Goal: Transaction & Acquisition: Purchase product/service

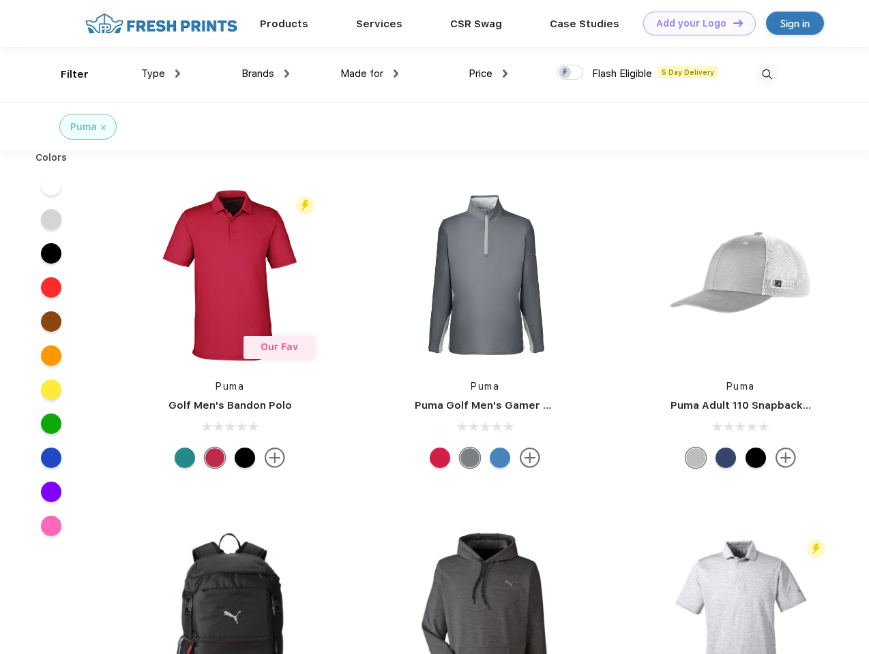
click at [694, 23] on link "Add your Logo Design Tool" at bounding box center [699, 24] width 112 height 24
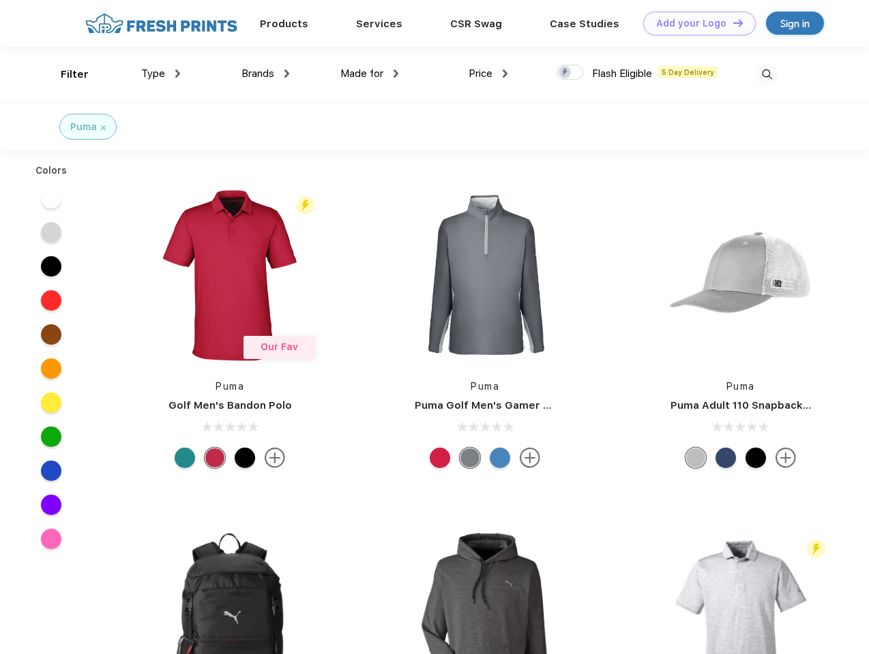
click at [0, 0] on div "Design Tool" at bounding box center [0, 0] width 0 height 0
click at [732, 22] on link "Add your Logo Design Tool" at bounding box center [699, 24] width 112 height 24
click at [65, 74] on div "Filter" at bounding box center [75, 75] width 28 height 16
click at [161, 74] on span "Type" at bounding box center [153, 73] width 24 height 12
click at [265, 74] on span "Brands" at bounding box center [257, 73] width 33 height 12
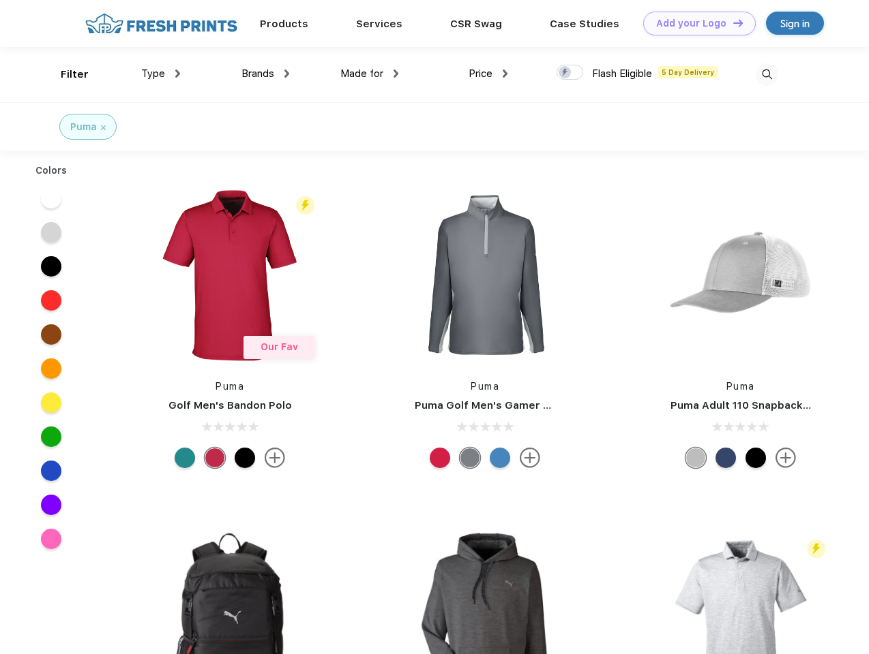
click at [370, 74] on span "Made for" at bounding box center [361, 73] width 43 height 12
click at [488, 74] on span "Price" at bounding box center [480, 73] width 24 height 12
click at [570, 73] on div at bounding box center [569, 72] width 27 height 15
click at [565, 73] on input "checkbox" at bounding box center [560, 68] width 9 height 9
click at [766, 74] on img at bounding box center [766, 74] width 22 height 22
